Goal: Task Accomplishment & Management: Manage account settings

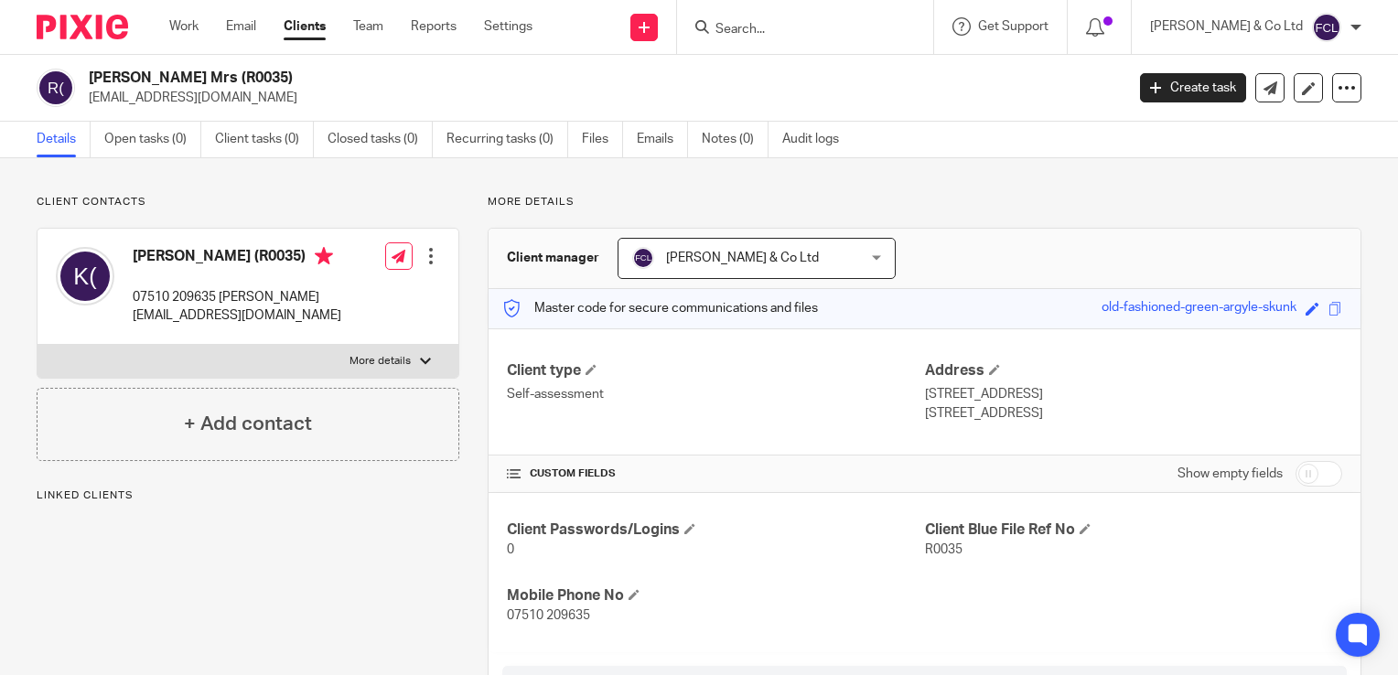
drag, startPoint x: 0, startPoint y: 0, endPoint x: 1399, endPoint y: 386, distance: 1451.0
click at [1397, 386] on html "Work Email Clients Team Reports Settings Work Email Clients Team Reports Settin…" at bounding box center [699, 337] width 1398 height 675
drag, startPoint x: 1399, startPoint y: 386, endPoint x: 1296, endPoint y: 206, distance: 207.3
click at [1296, 206] on p "More details" at bounding box center [925, 202] width 874 height 15
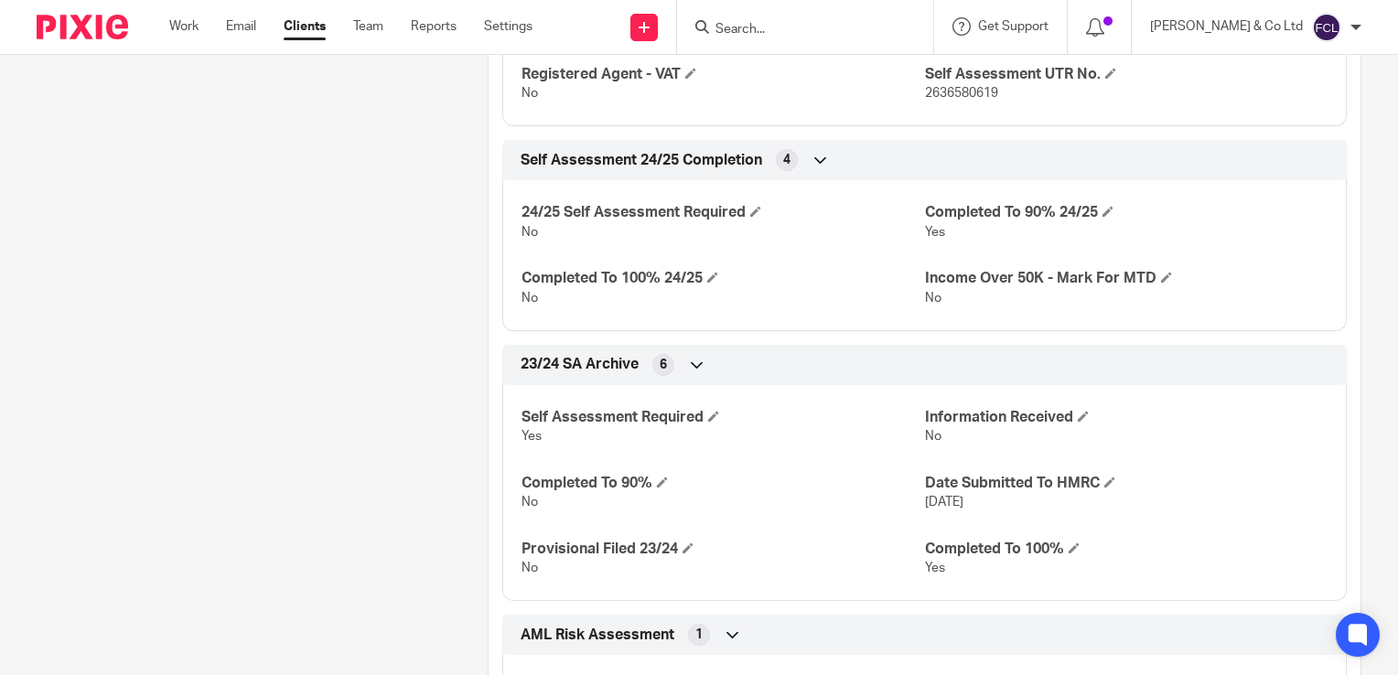
scroll to position [641, 0]
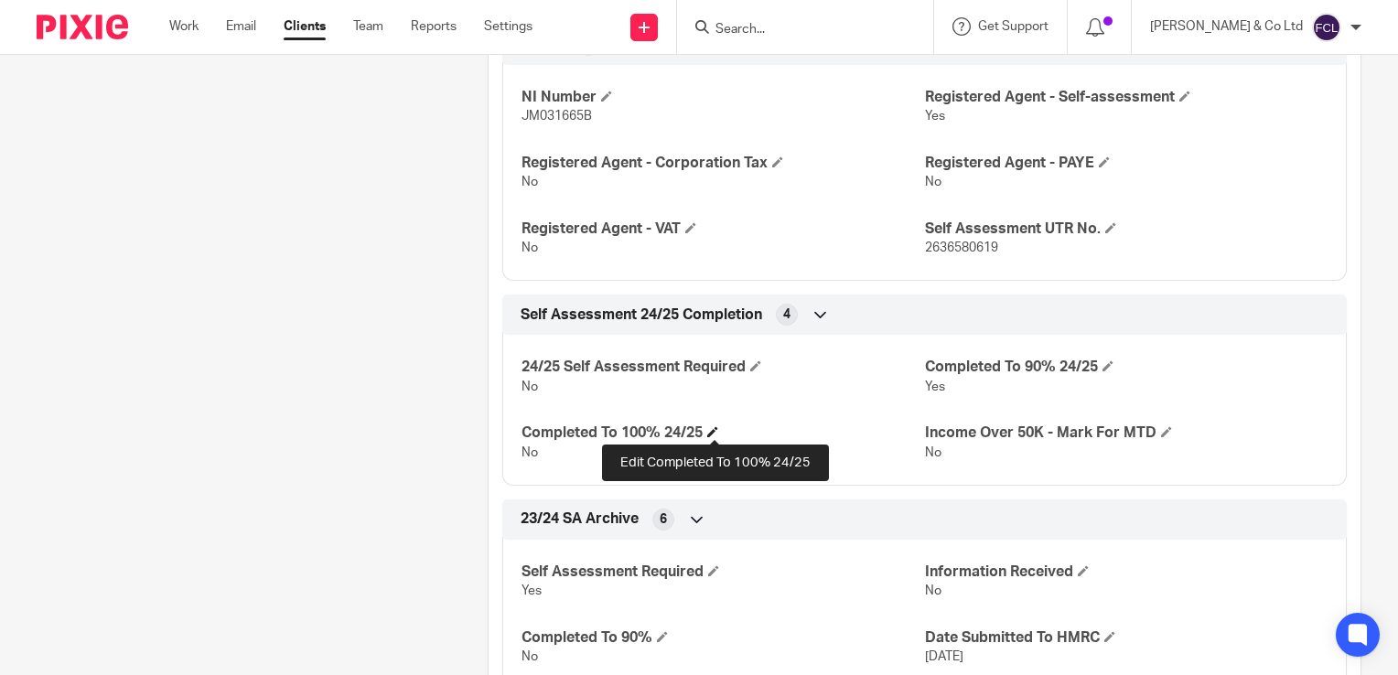
click at [710, 433] on span at bounding box center [712, 431] width 11 height 11
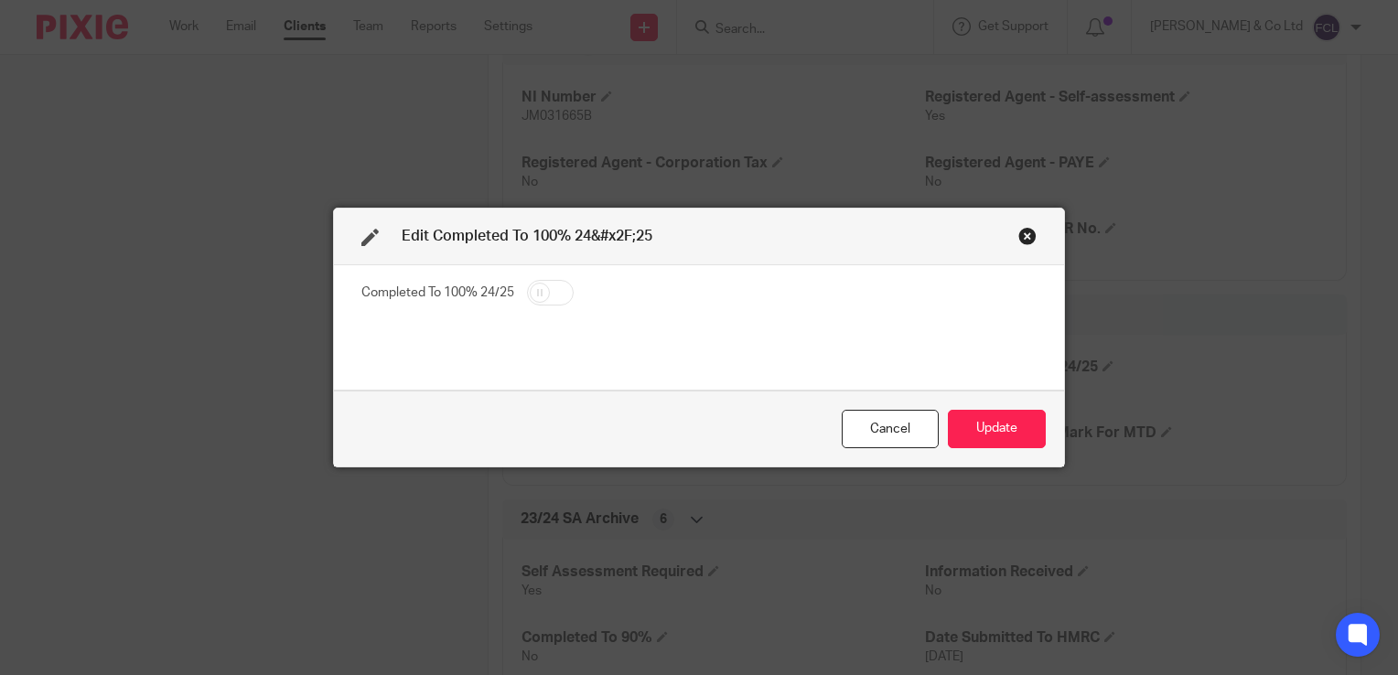
click at [548, 295] on input "checkbox" at bounding box center [550, 293] width 47 height 26
checkbox input "true"
click at [961, 419] on button "Update" at bounding box center [997, 429] width 98 height 39
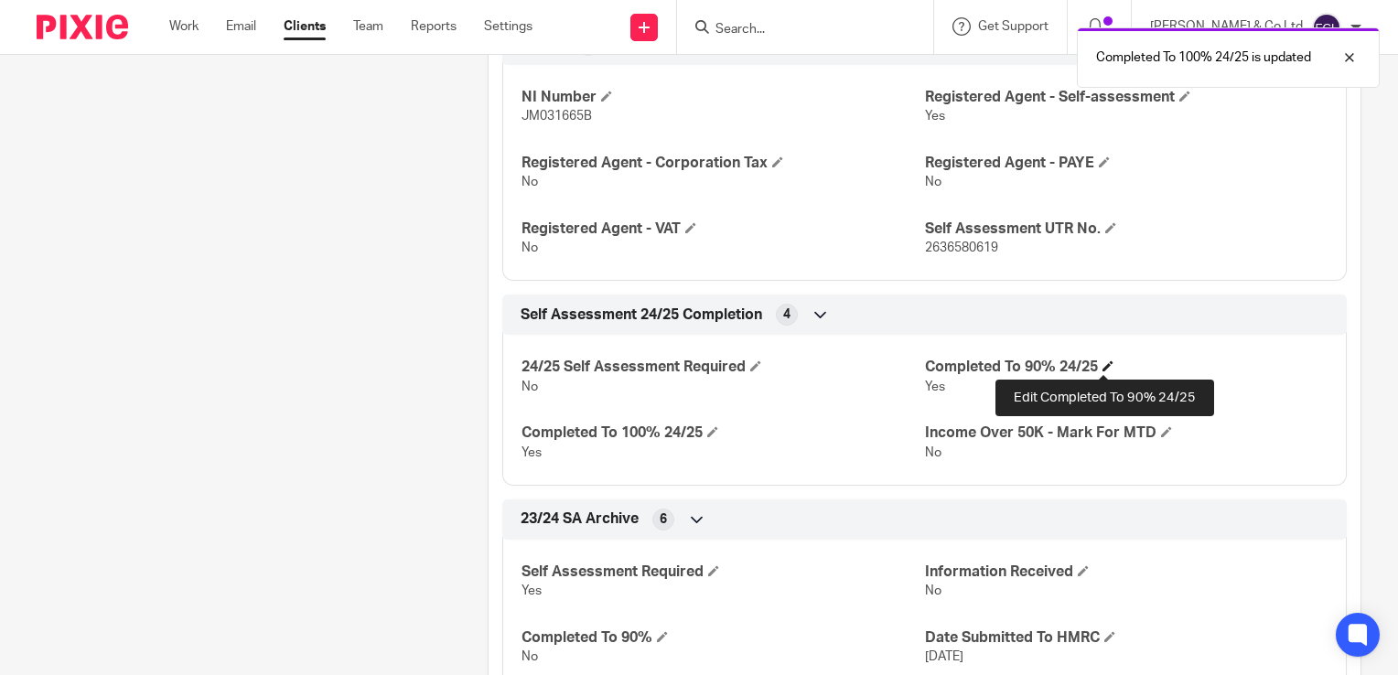
click at [1102, 368] on span at bounding box center [1107, 365] width 11 height 11
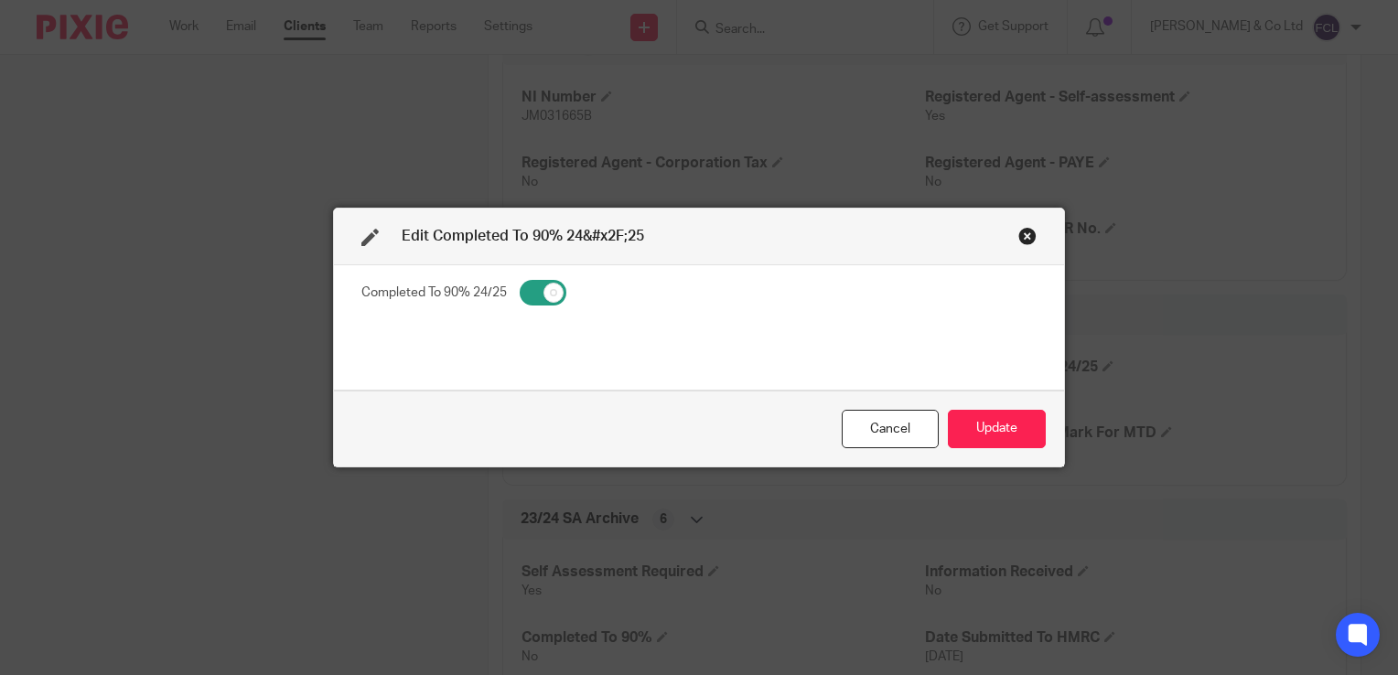
click at [555, 295] on input "checkbox" at bounding box center [543, 293] width 47 height 26
checkbox input "false"
click at [1015, 426] on button "Update" at bounding box center [997, 429] width 98 height 39
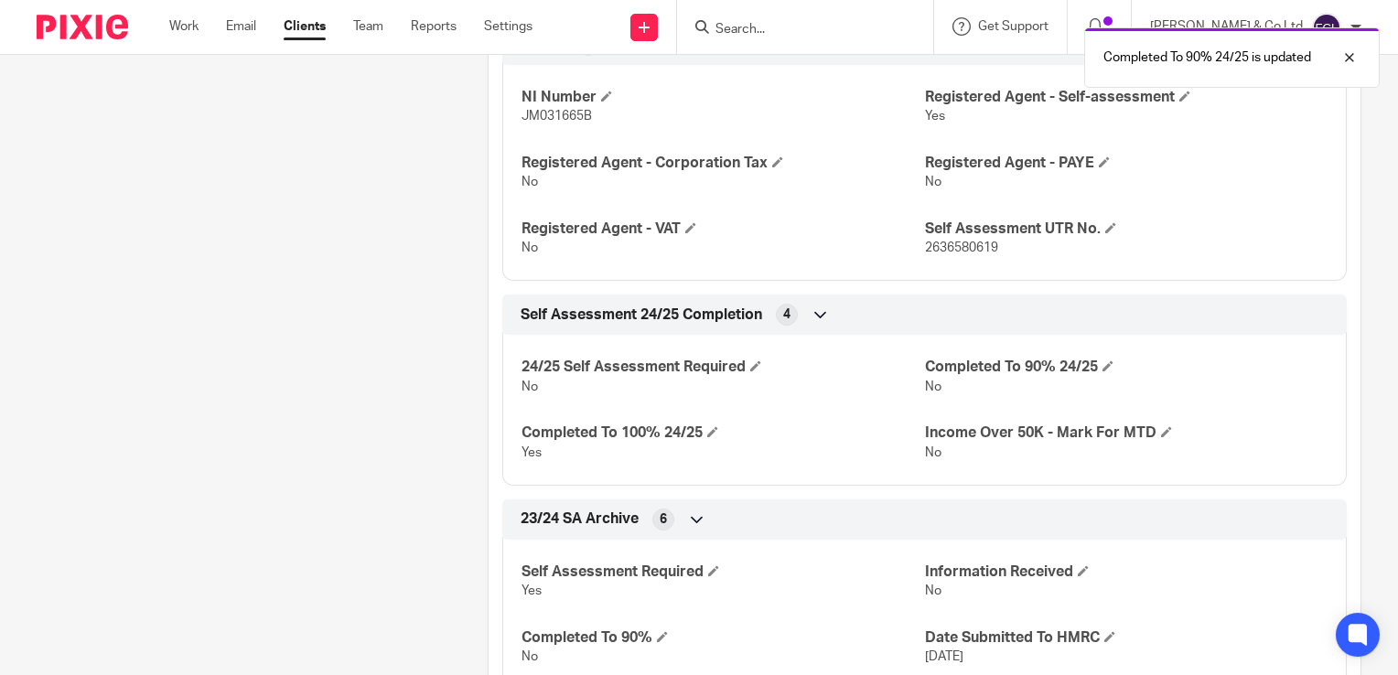
scroll to position [0, 0]
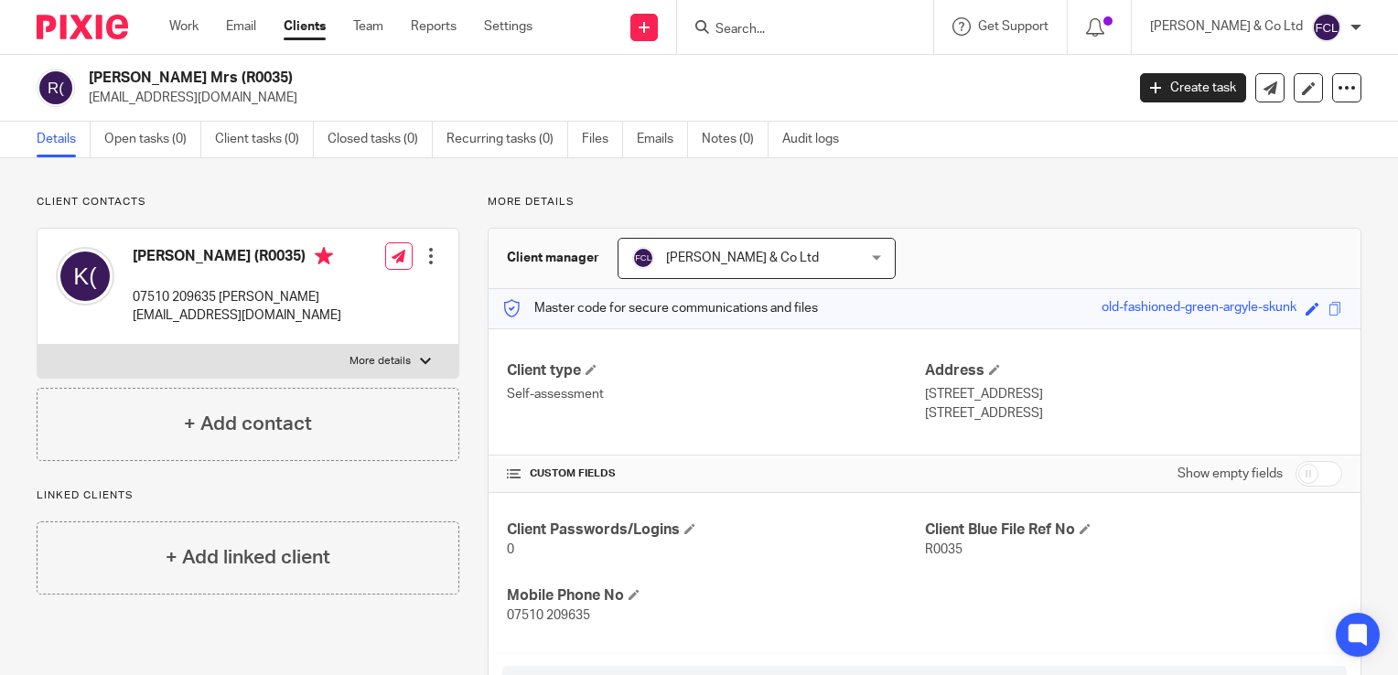
click at [816, 36] on input "Search" at bounding box center [796, 30] width 165 height 16
type input "clinch"
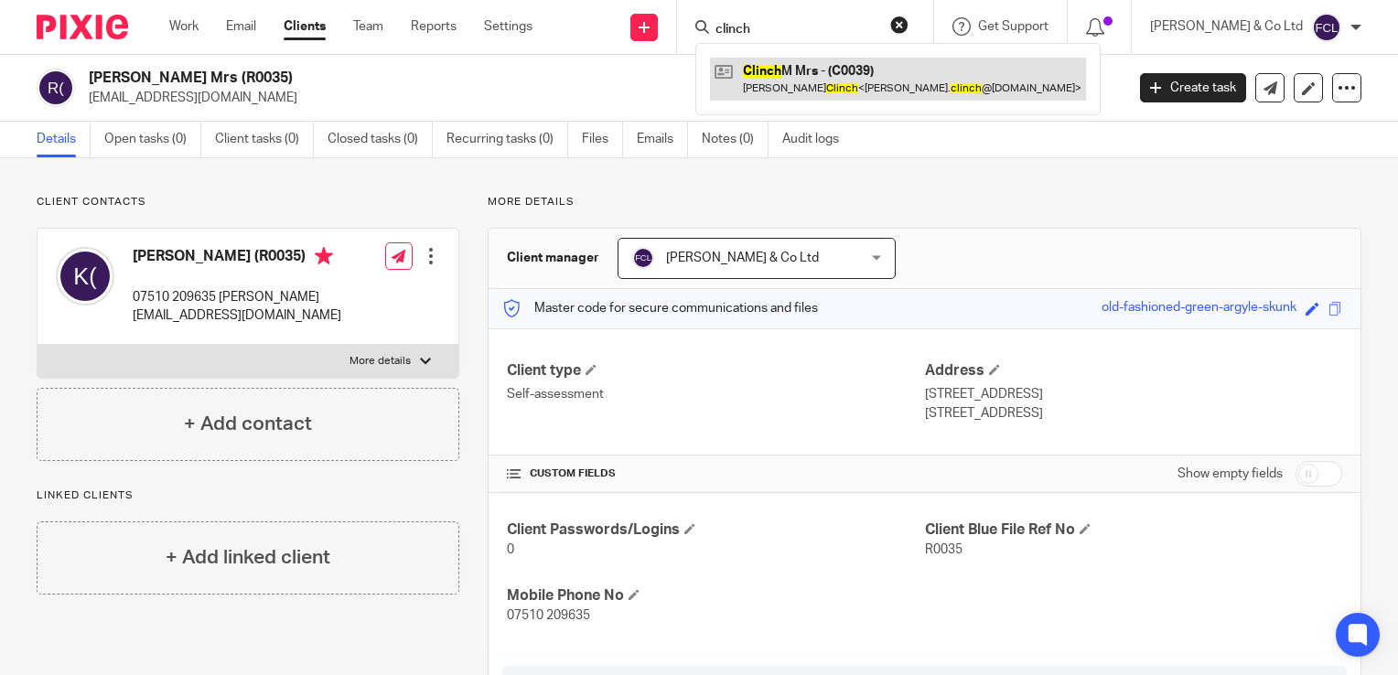
click at [907, 89] on link at bounding box center [898, 79] width 376 height 42
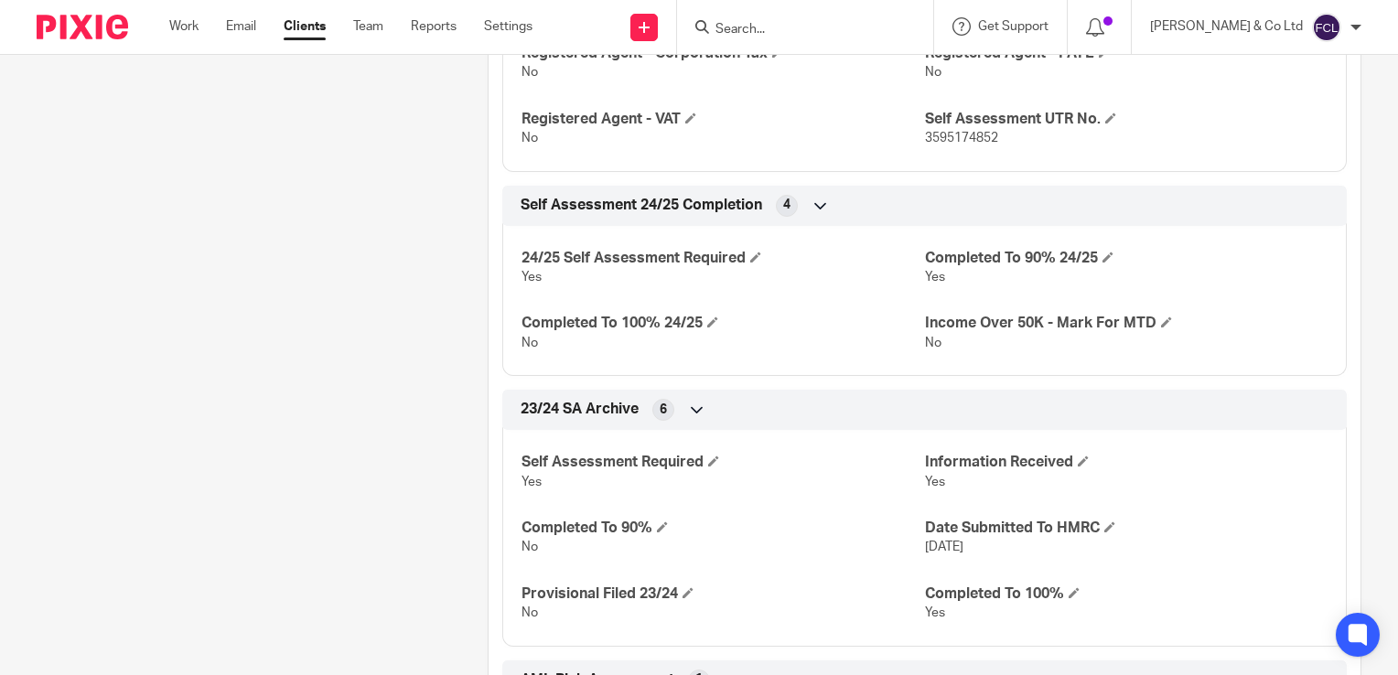
scroll to position [677, 0]
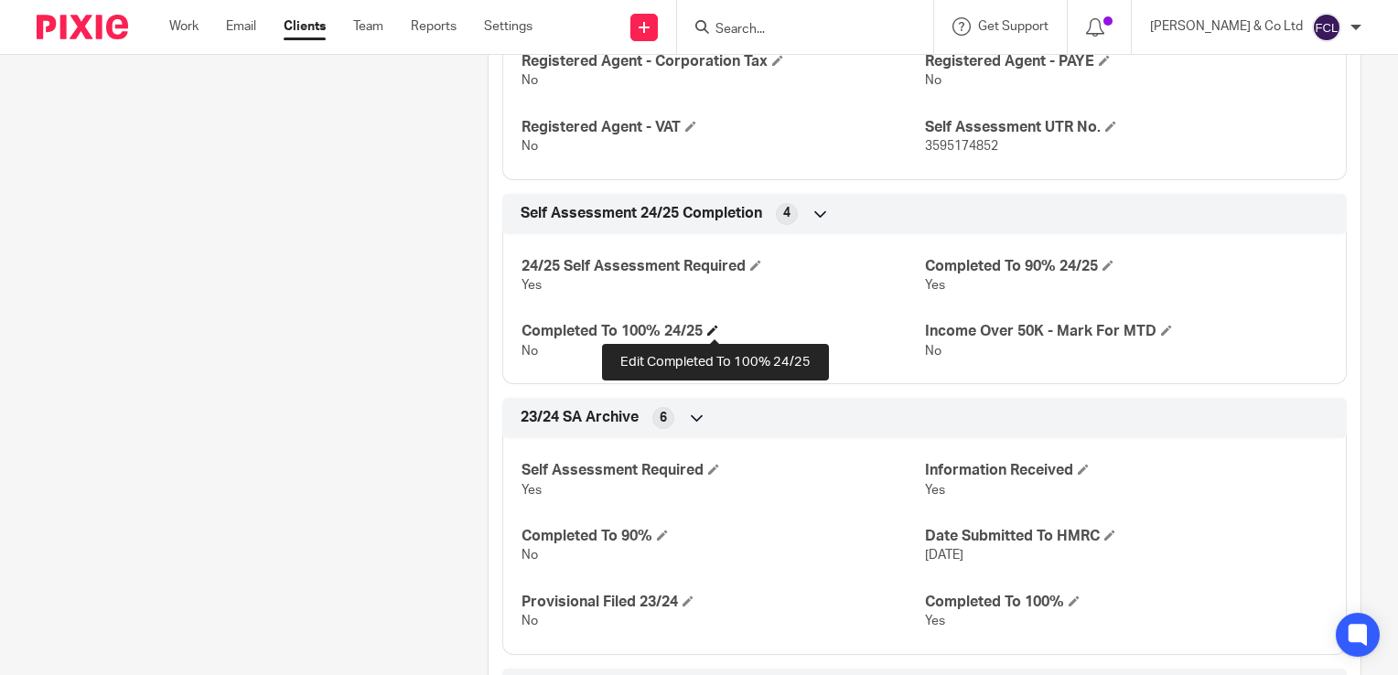
click at [711, 327] on span at bounding box center [712, 330] width 11 height 11
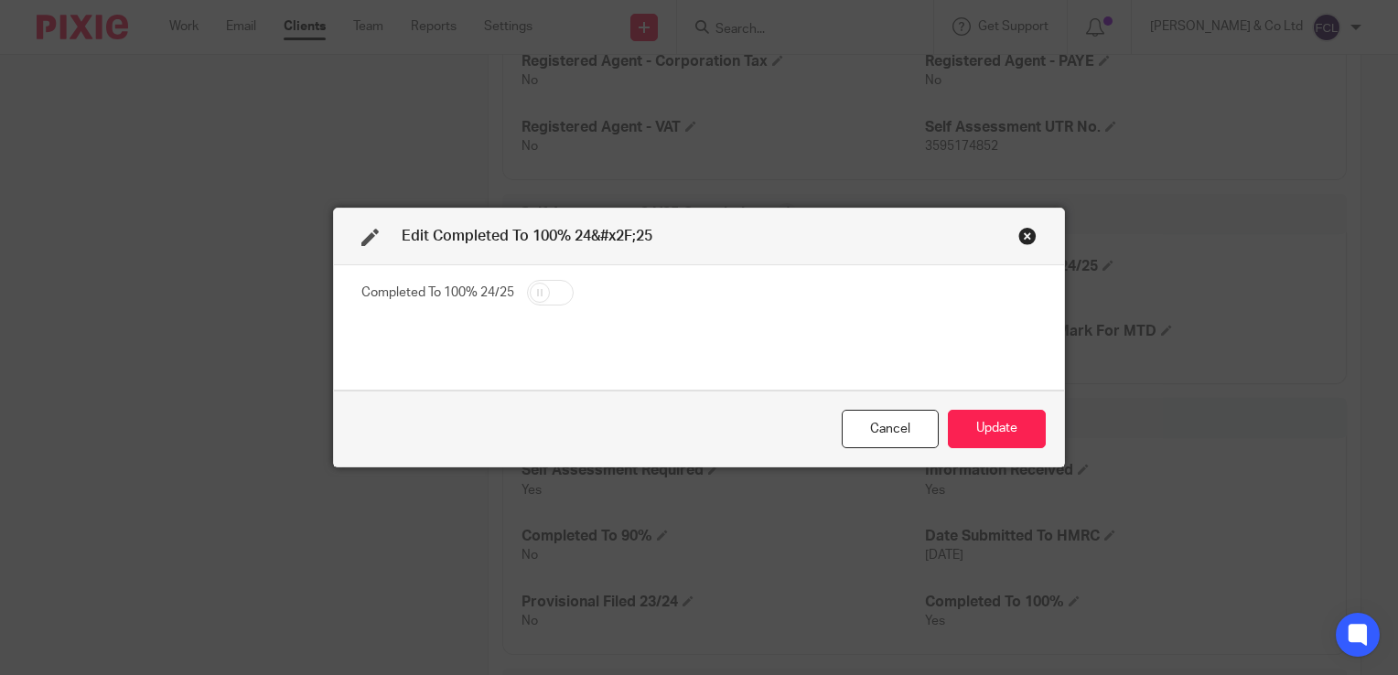
click at [541, 300] on input "checkbox" at bounding box center [550, 293] width 47 height 26
checkbox input "true"
click at [981, 434] on button "Update" at bounding box center [997, 429] width 98 height 39
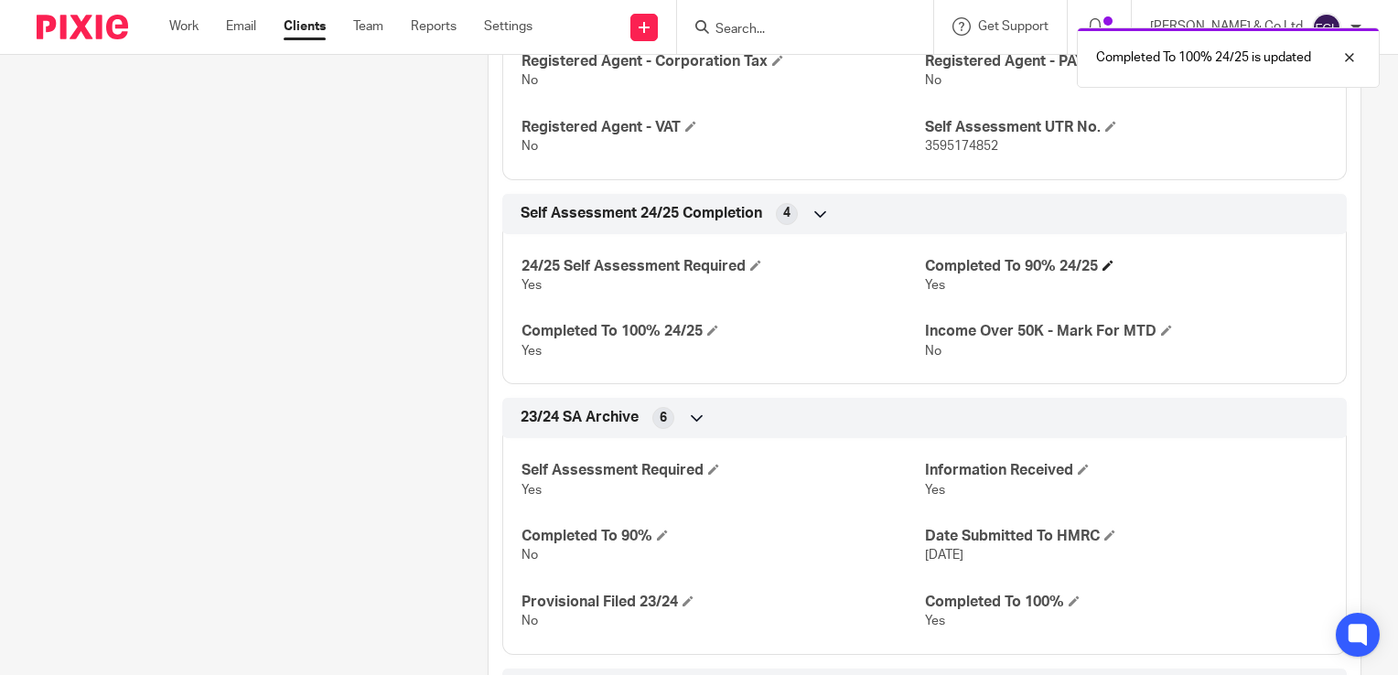
click at [1096, 262] on h4 "Completed To 90% 24/25" at bounding box center [1126, 266] width 403 height 19
click at [1100, 270] on h4 "Completed To 90% 24/25" at bounding box center [1126, 266] width 403 height 19
click at [1102, 269] on span at bounding box center [1107, 265] width 11 height 11
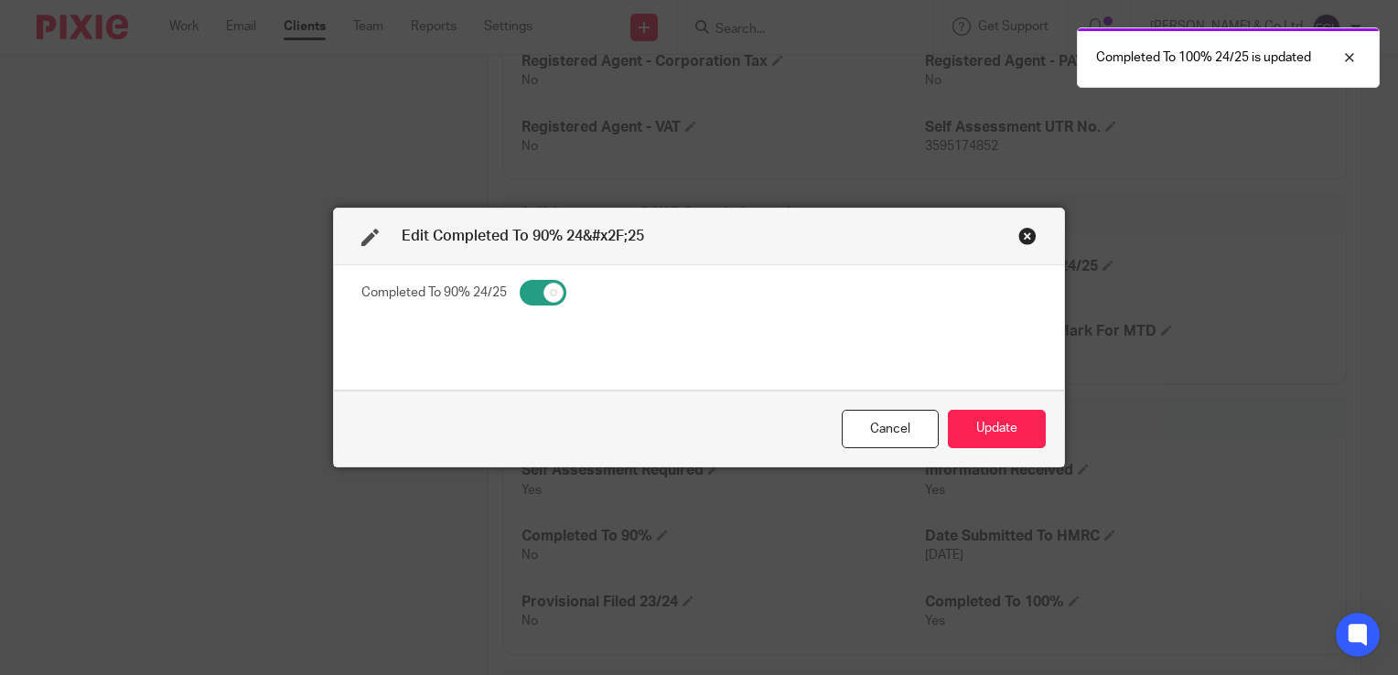
click at [537, 292] on input "checkbox" at bounding box center [543, 293] width 47 height 26
checkbox input "false"
click at [978, 419] on button "Update" at bounding box center [997, 429] width 98 height 39
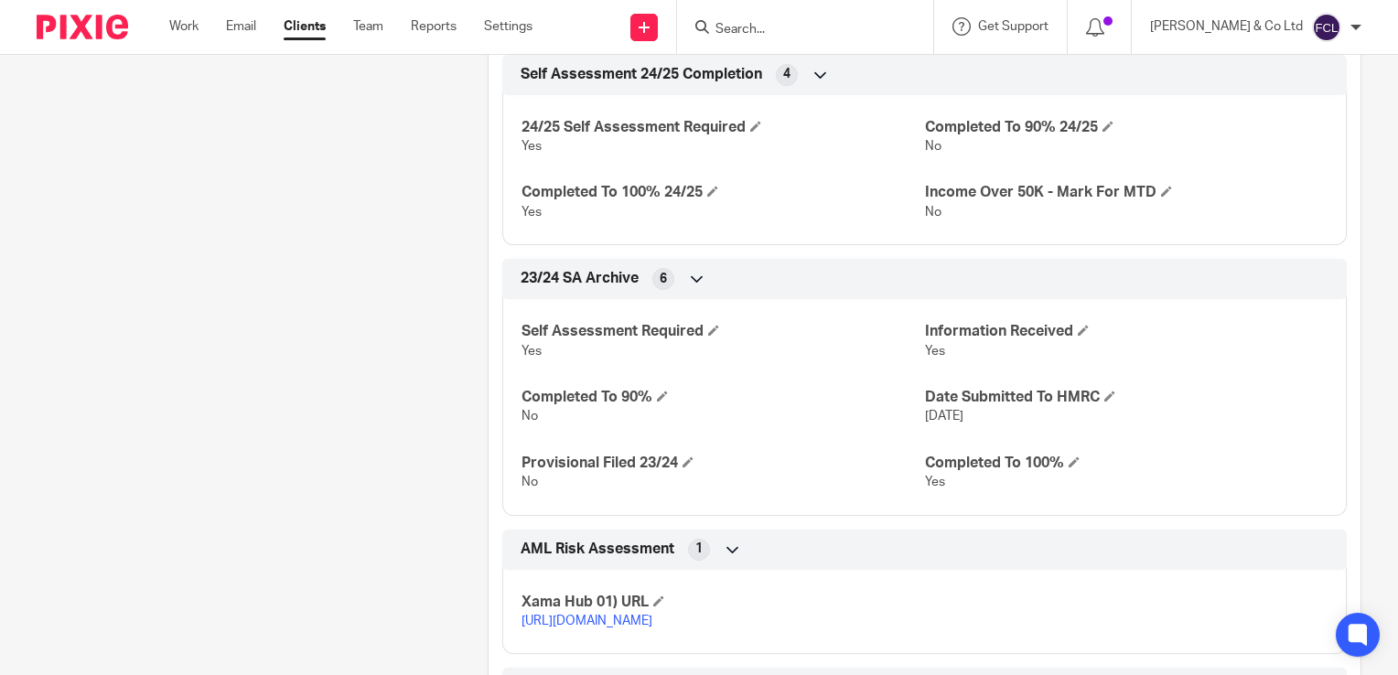
scroll to position [0, 0]
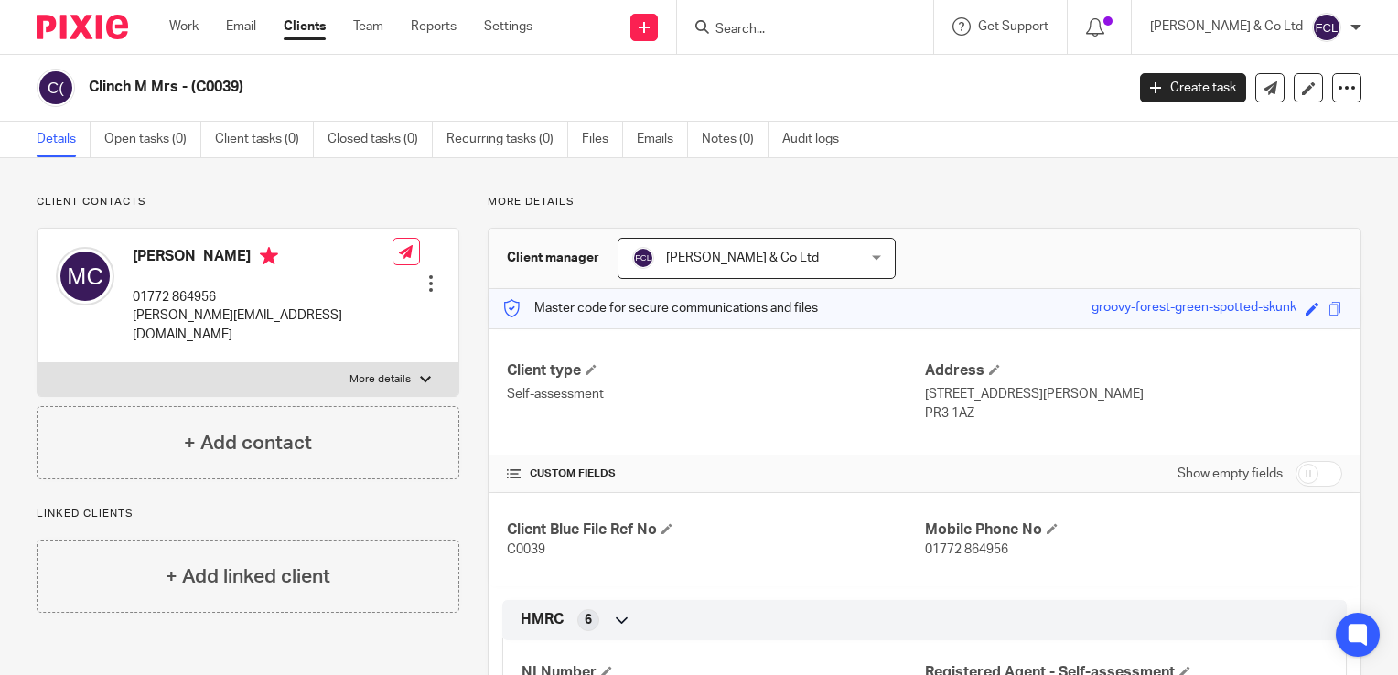
click at [839, 37] on input "Search" at bounding box center [796, 30] width 165 height 16
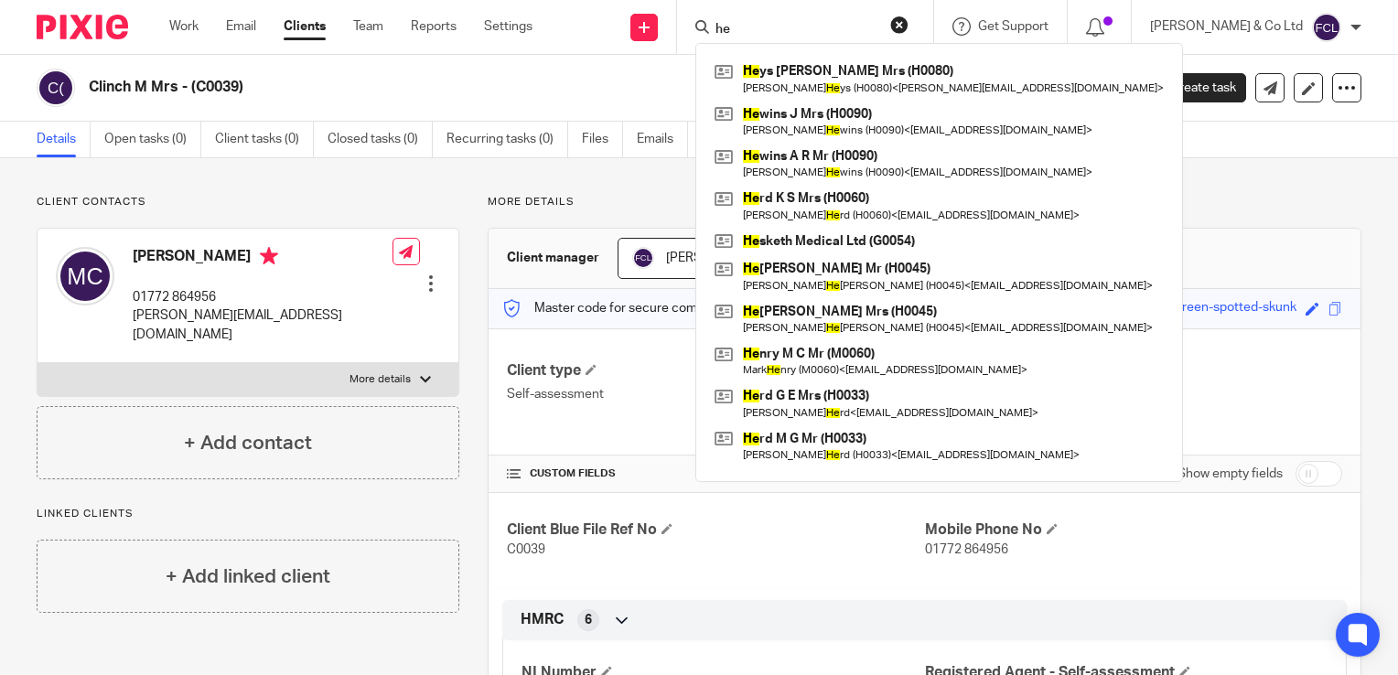
type input "h"
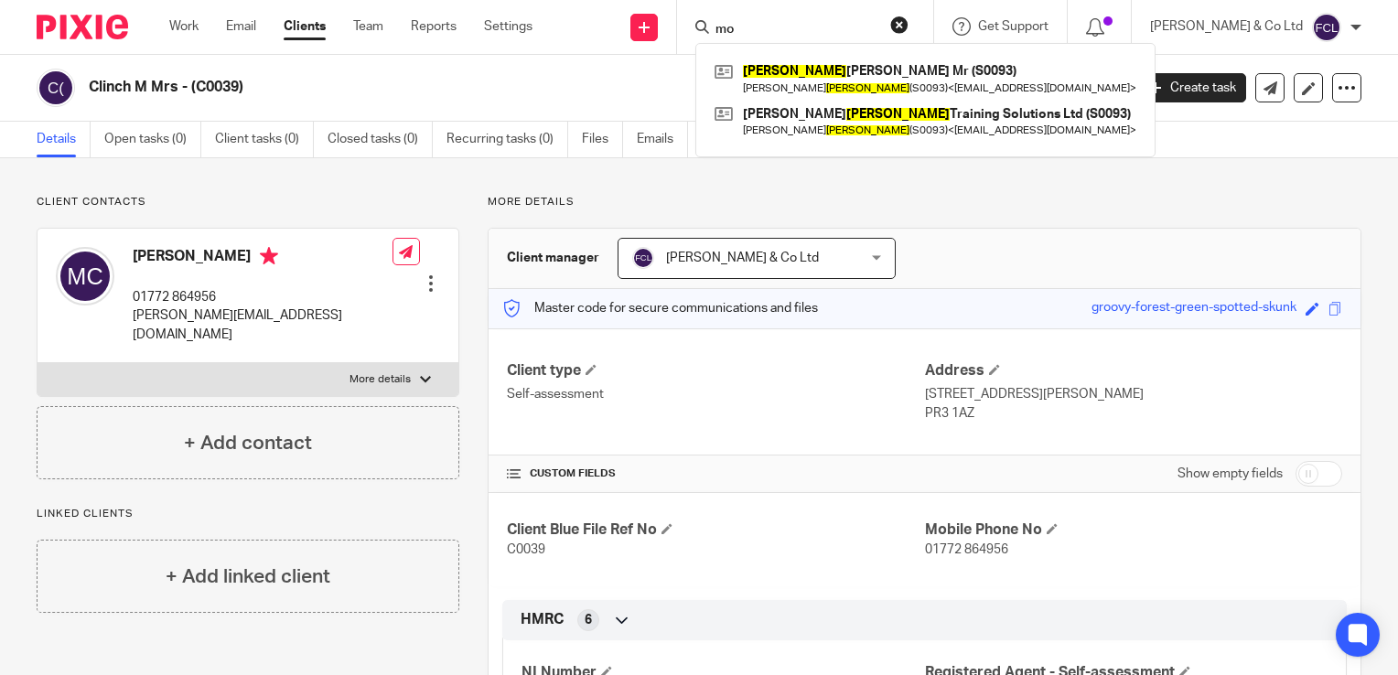
type input "m"
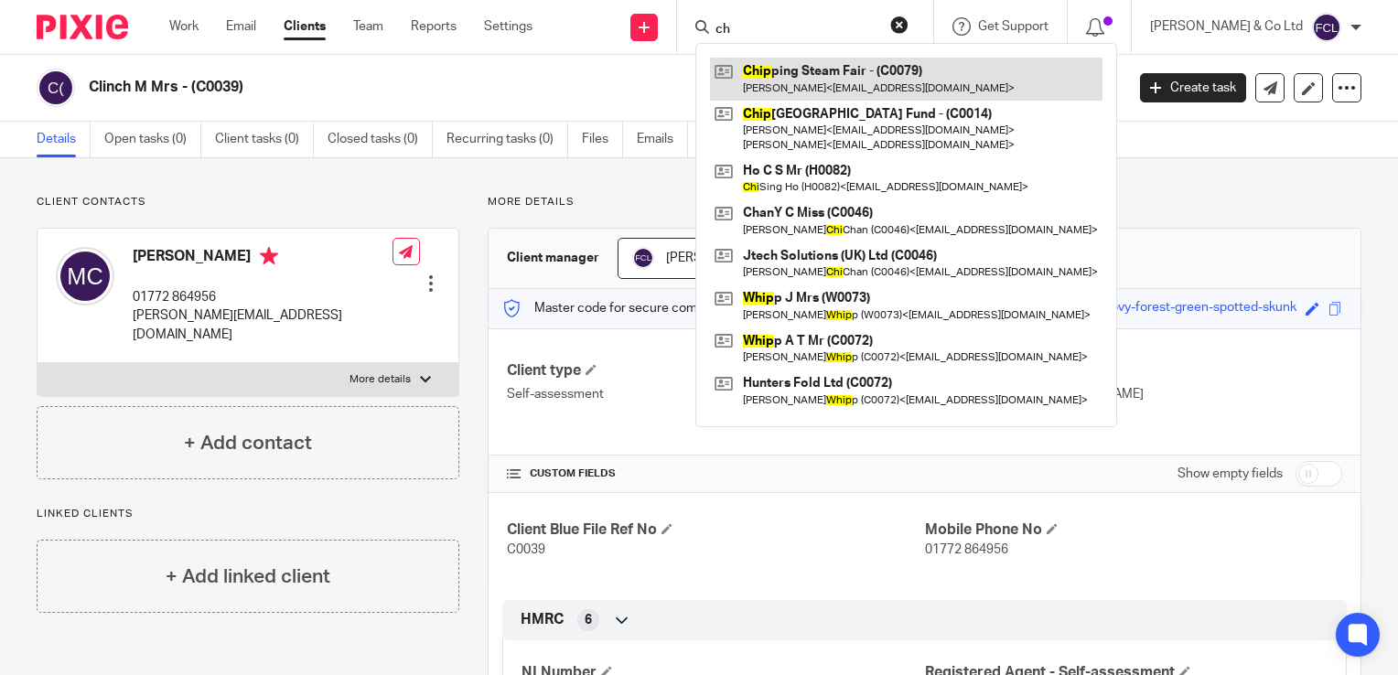
type input "c"
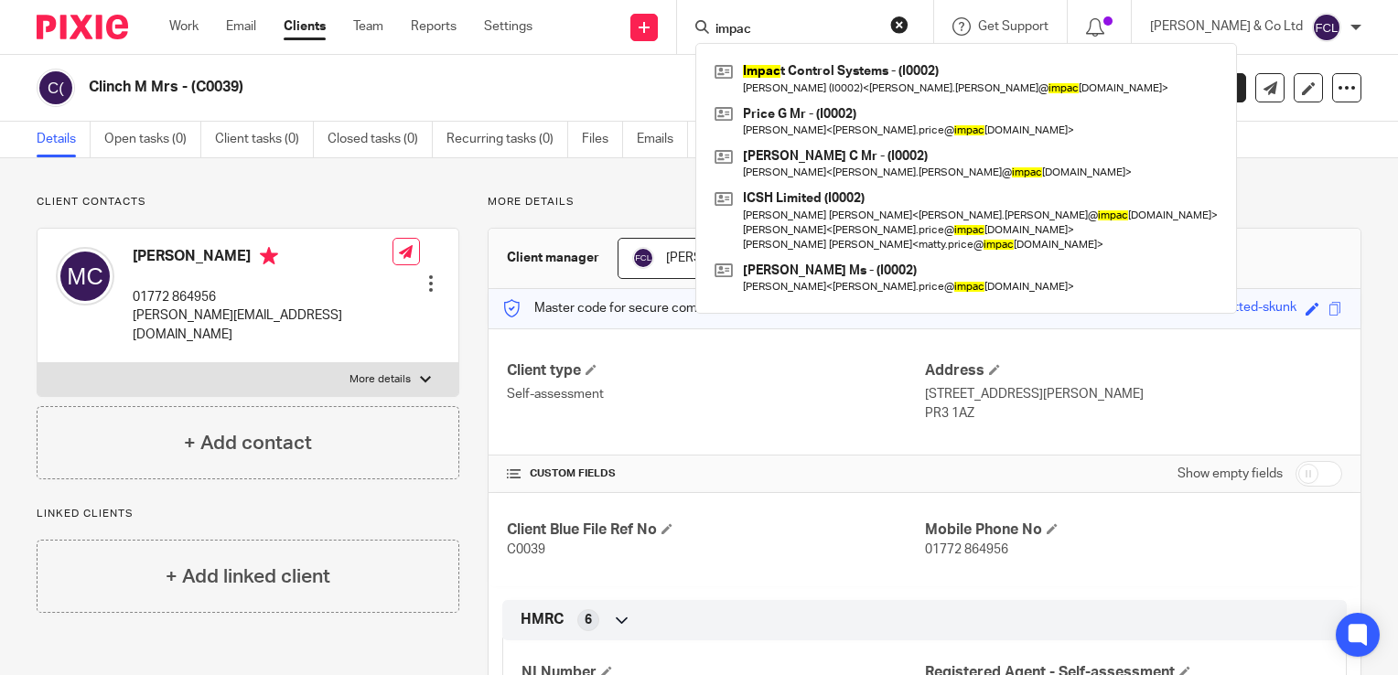
type input "impac"
drag, startPoint x: 864, startPoint y: 27, endPoint x: 570, endPoint y: 5, distance: 294.5
click at [570, 5] on div "Send new email Create task Add client Request signature impac Impac t Control S…" at bounding box center [979, 27] width 838 height 54
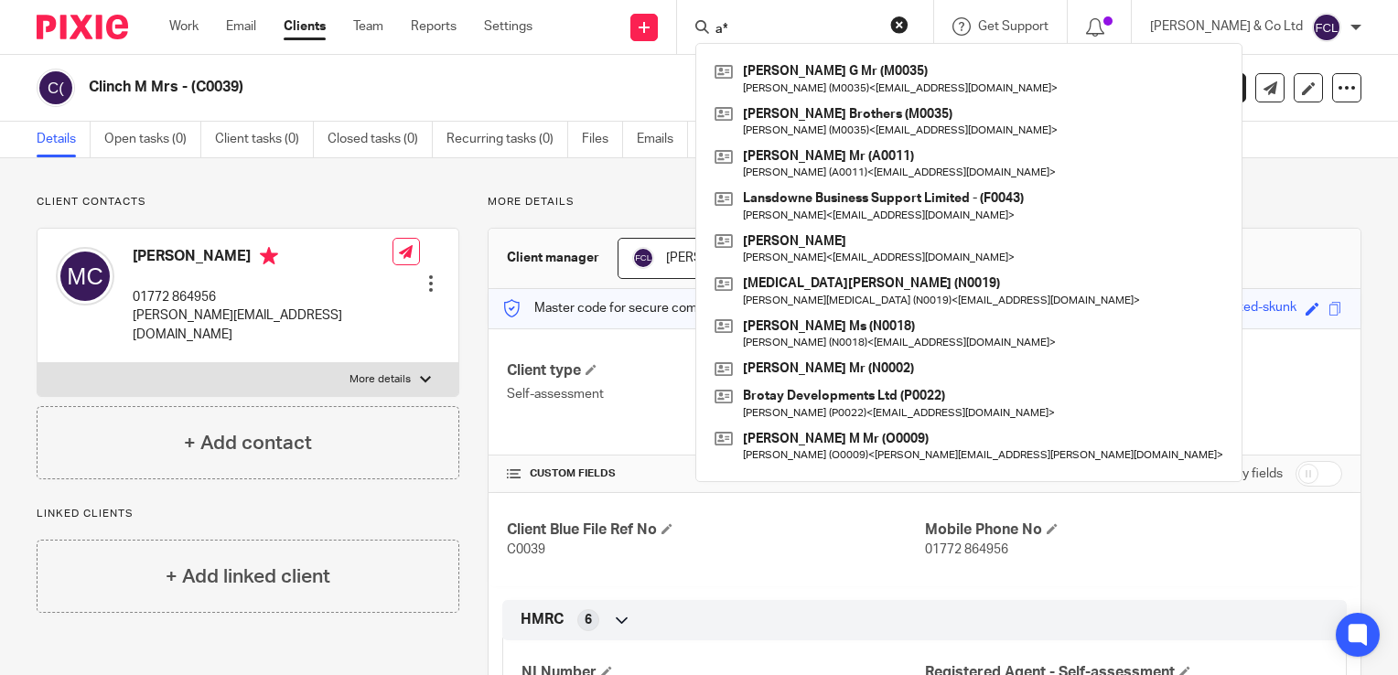
type input "a"
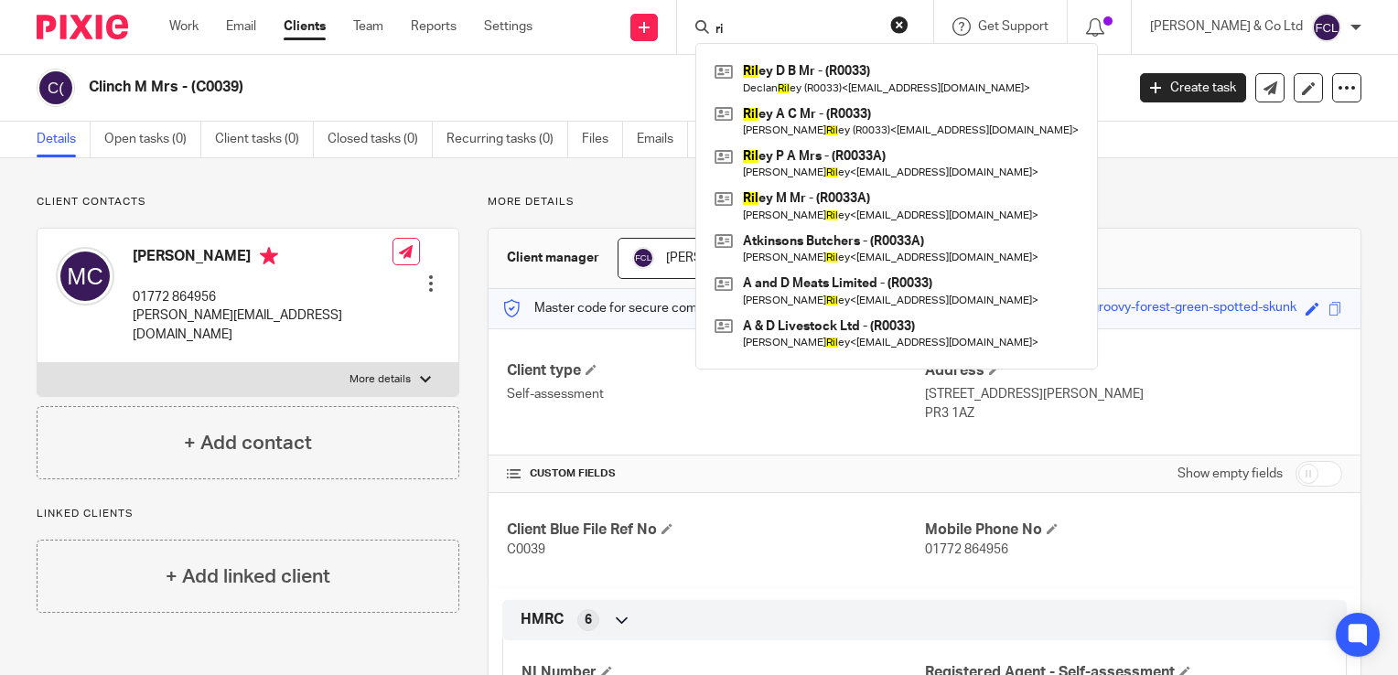
type input "r"
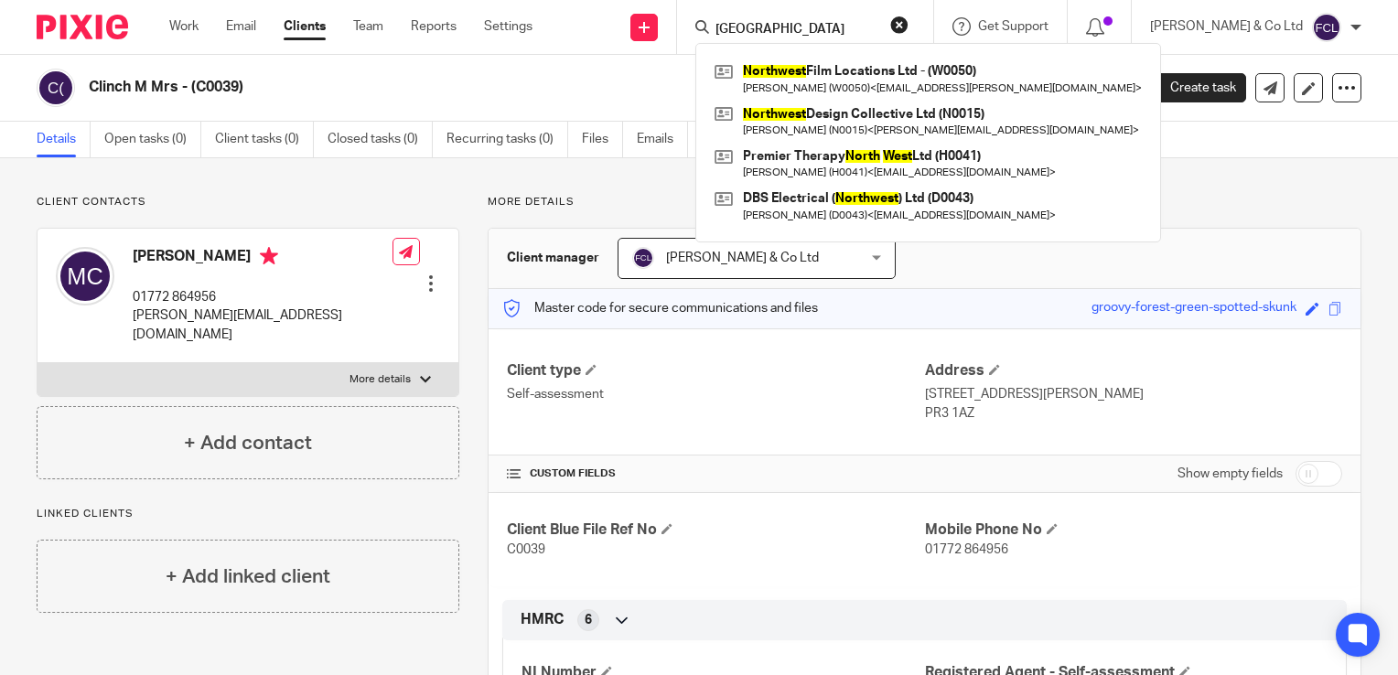
type input "[GEOGRAPHIC_DATA]"
